Goal: Check status: Check status

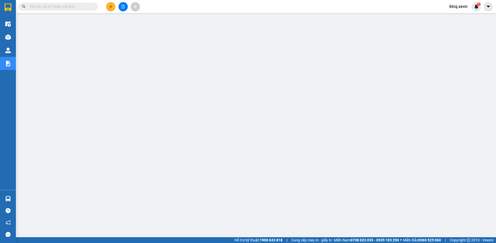
click at [469, 7] on span "ktcq.xevn" at bounding box center [458, 6] width 26 height 7
click at [476, 9] on img at bounding box center [476, 6] width 5 height 5
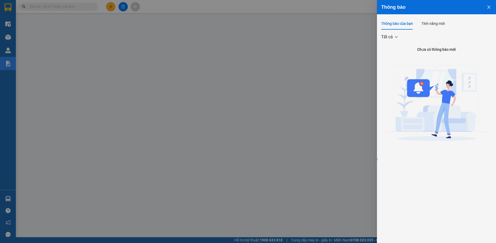
click at [489, 6] on icon "close" at bounding box center [489, 7] width 4 height 4
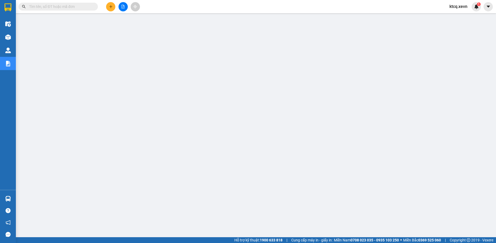
click at [35, 6] on input "text" at bounding box center [60, 7] width 62 height 6
paste input "VPTB1009250069"
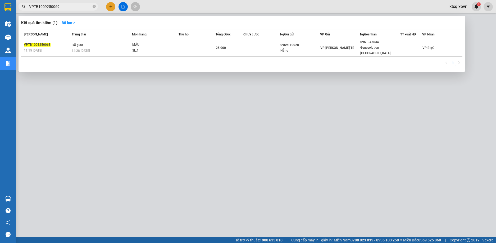
drag, startPoint x: 66, startPoint y: 5, endPoint x: 62, endPoint y: 5, distance: 3.7
click at [66, 5] on input "VPTB1009250069" at bounding box center [60, 7] width 62 height 6
drag, startPoint x: 58, startPoint y: 6, endPoint x: 51, endPoint y: 7, distance: 7.3
click at [51, 7] on input "VPTB1009250069" at bounding box center [60, 7] width 62 height 6
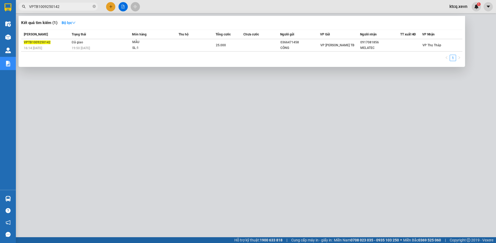
drag, startPoint x: 59, startPoint y: 10, endPoint x: 59, endPoint y: 6, distance: 4.0
click at [59, 10] on span "VPTB1009250142" at bounding box center [58, 7] width 79 height 8
drag, startPoint x: 59, startPoint y: 6, endPoint x: 54, endPoint y: 6, distance: 5.3
click at [55, 7] on input "VPTB1009250142" at bounding box center [60, 7] width 62 height 6
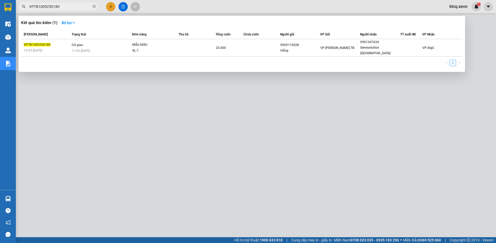
drag, startPoint x: 65, startPoint y: 5, endPoint x: 30, endPoint y: 10, distance: 35.1
click at [30, 10] on span "VPTB1009250180" at bounding box center [58, 7] width 79 height 8
type input "VPTB1009250180"
click at [215, 78] on div at bounding box center [248, 121] width 496 height 243
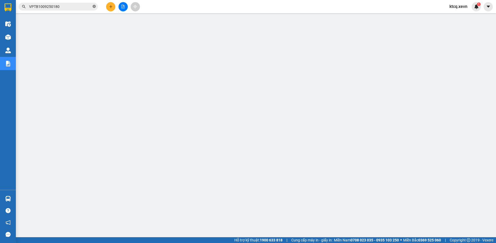
click at [94, 6] on icon "close-circle" at bounding box center [94, 6] width 3 height 3
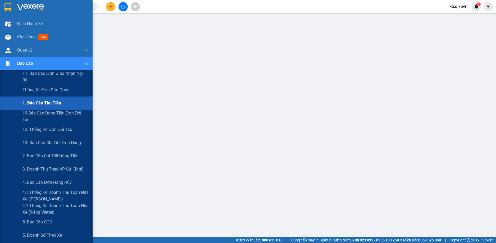
click at [74, 105] on div "1. Báo cáo thu tiền" at bounding box center [55, 103] width 66 height 13
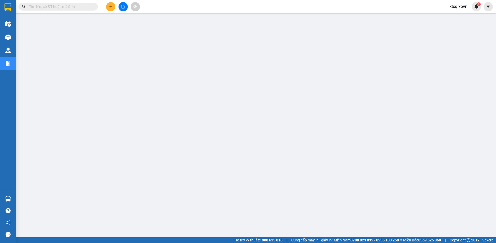
click at [77, 8] on input "text" at bounding box center [60, 7] width 62 height 6
click at [70, 9] on input "text" at bounding box center [60, 7] width 62 height 6
click at [69, 7] on input "text" at bounding box center [60, 7] width 62 height 6
paste input "VPTB1009250180"
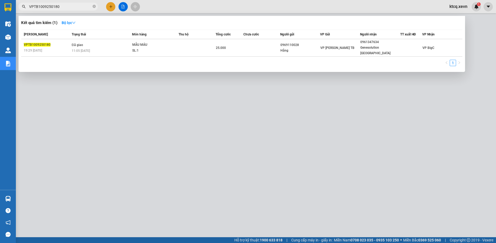
type input "VPTB1009250180"
click at [131, 95] on div at bounding box center [248, 121] width 496 height 243
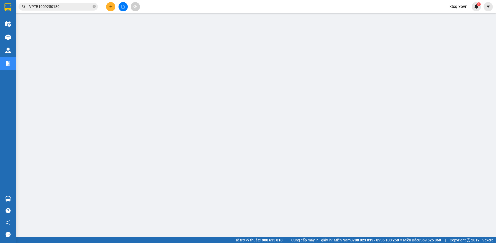
click at [69, 8] on input "VPTB1009250180" at bounding box center [60, 7] width 62 height 6
